Goal: Find specific page/section: Find specific page/section

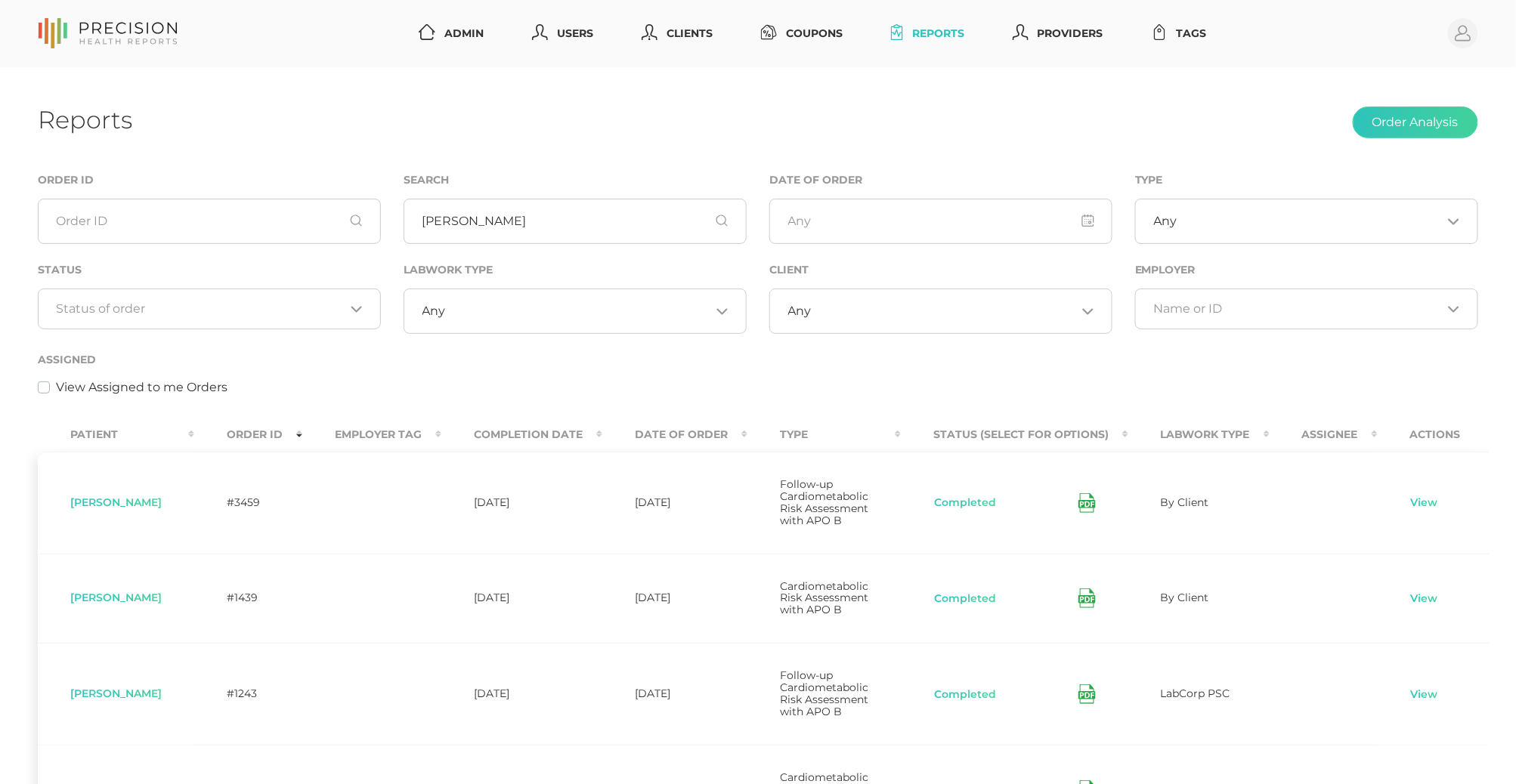
click at [496, 227] on input "[PERSON_NAME]" at bounding box center [575, 221] width 343 height 46
type input "\"
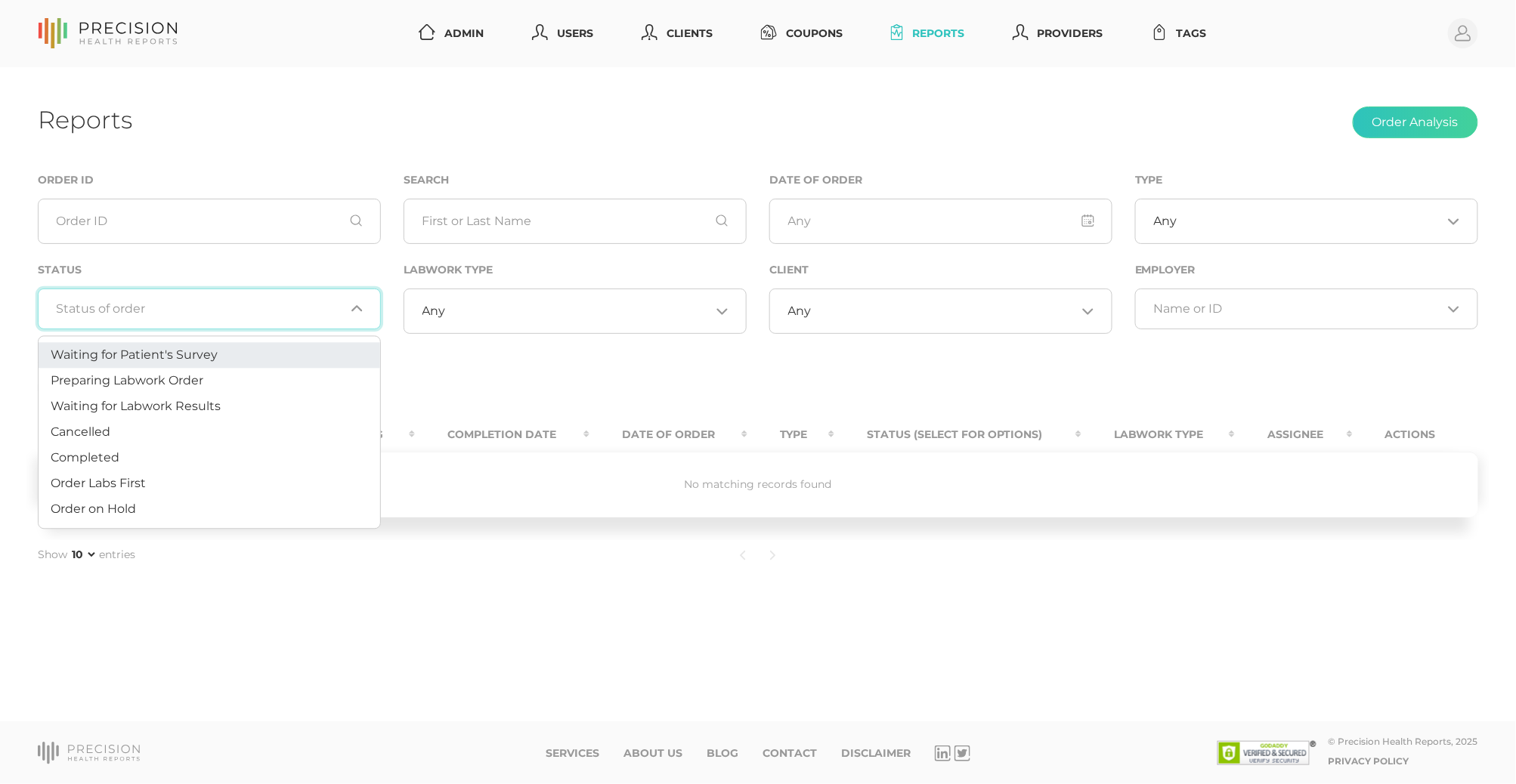
click at [234, 309] on input "Search for option" at bounding box center [201, 309] width 288 height 15
click at [191, 372] on li "Preparing Labwork Order" at bounding box center [209, 381] width 342 height 26
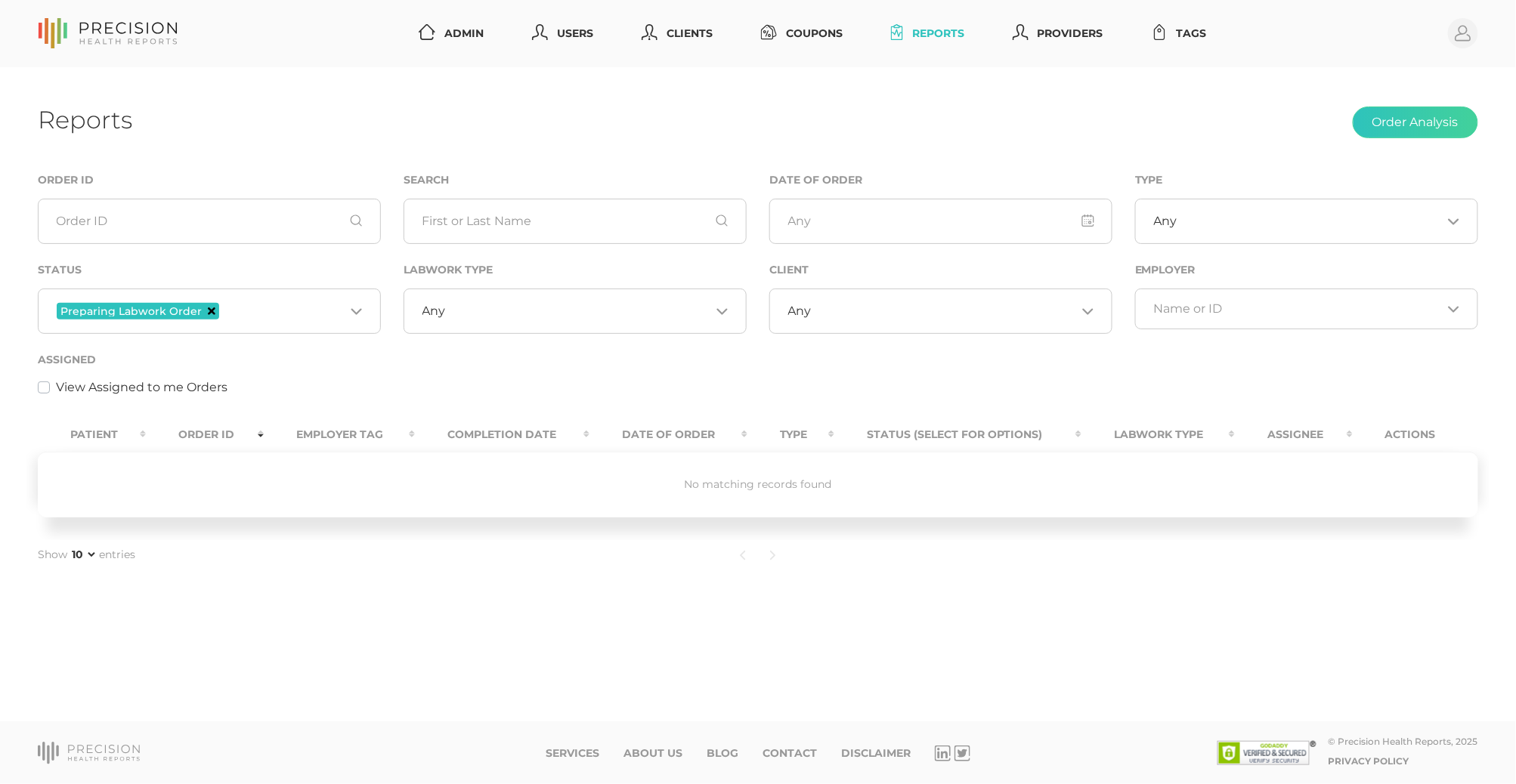
click at [209, 311] on icon "Deselect Preparing Labwork Order" at bounding box center [212, 312] width 8 height 8
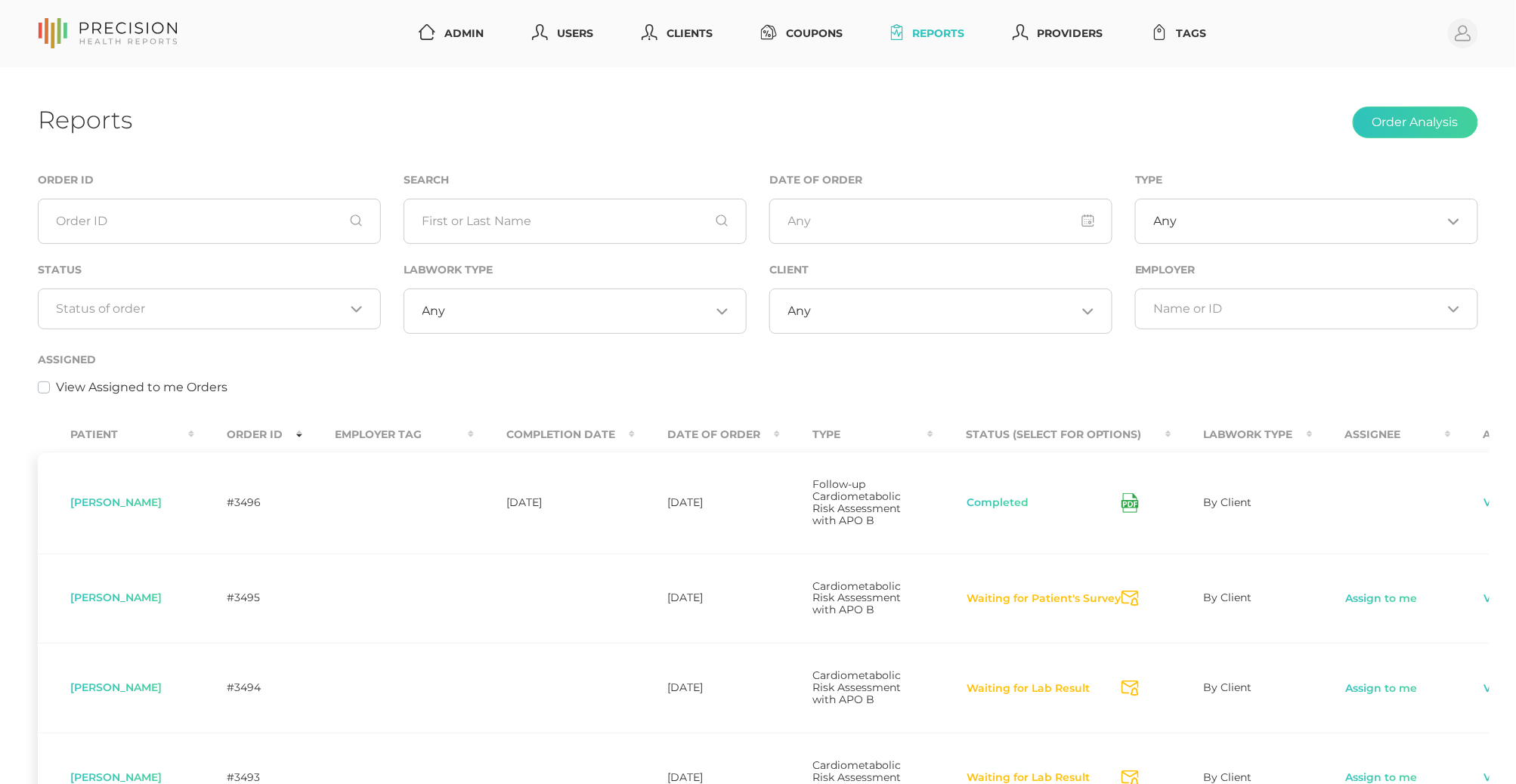
click at [1270, 54] on nav "Admin Users Clients Coupons Reports Providers Tags Profile" at bounding box center [758, 33] width 1516 height 67
click at [278, 290] on div "Loading..." at bounding box center [209, 309] width 343 height 41
click at [1043, 164] on div "Reports Order Analysis Order ID Search Date of Order Type Any Loading... Status…" at bounding box center [758, 766] width 1516 height 1398
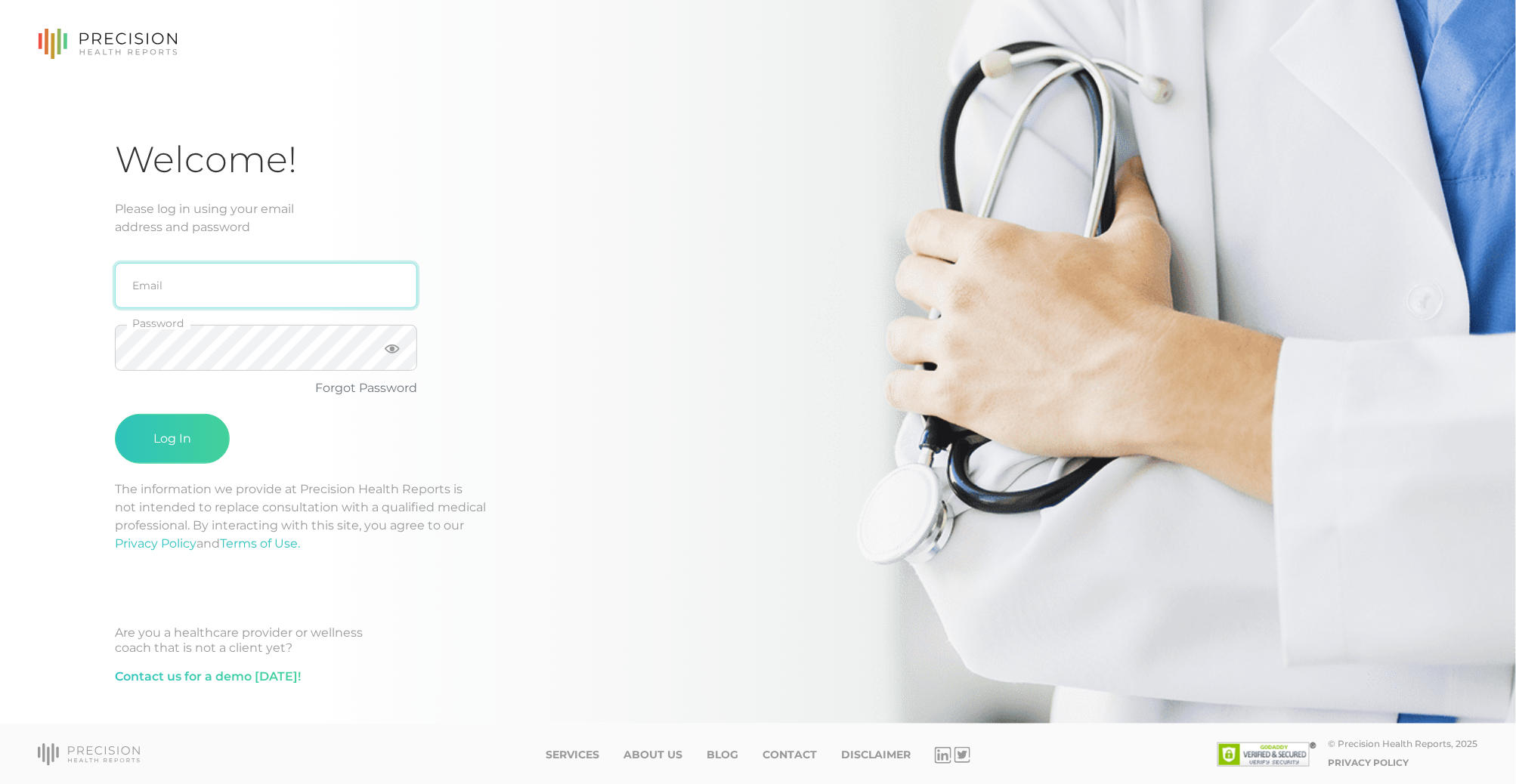
type input "[EMAIL_ADDRESS][DOMAIN_NAME]"
